Goal: Navigation & Orientation: Find specific page/section

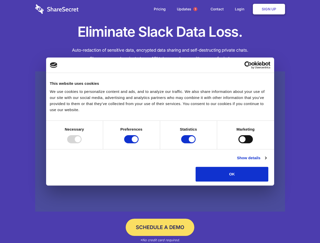
click at [82, 144] on div at bounding box center [74, 139] width 14 height 8
click at [139, 144] on input "Preferences" at bounding box center [131, 139] width 14 height 8
checkbox input "false"
click at [189, 144] on input "Statistics" at bounding box center [188, 139] width 14 height 8
checkbox input "false"
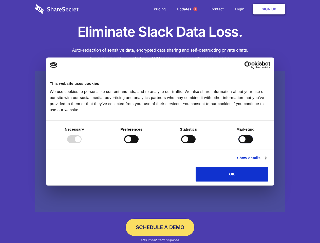
click at [239, 144] on input "Marketing" at bounding box center [246, 139] width 14 height 8
checkbox input "true"
click at [266, 161] on link "Show details" at bounding box center [251, 158] width 29 height 6
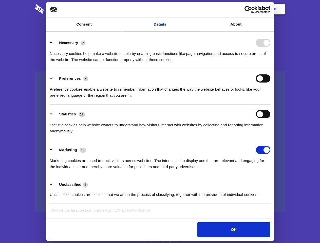
click at [271, 69] on li "Necessary 7 Necessary cookies help make a website usable by enabling basic func…" at bounding box center [160, 51] width 221 height 36
click at [195, 9] on span "1" at bounding box center [195, 9] width 4 height 4
